Goal: Go to known website: Go to known website

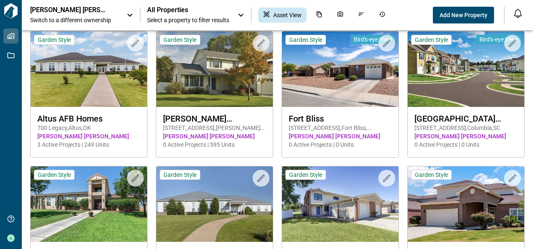
scroll to position [18, 0]
